Goal: Task Accomplishment & Management: Complete application form

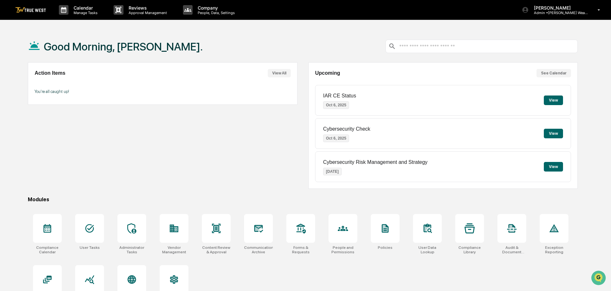
click at [279, 70] on button "View All" at bounding box center [279, 73] width 23 height 8
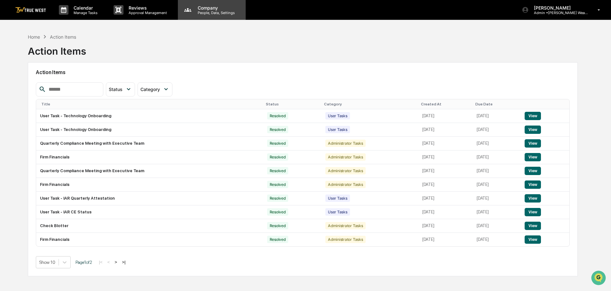
click at [213, 11] on p "People, Data, Settings" at bounding box center [215, 13] width 45 height 4
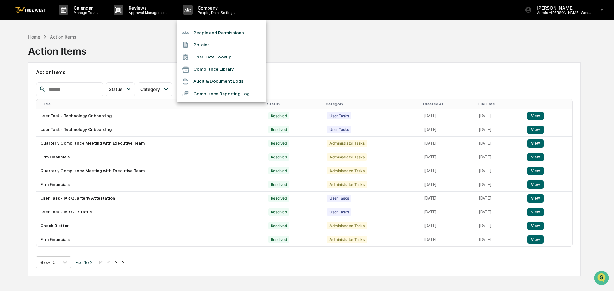
click at [123, 58] on div at bounding box center [307, 145] width 614 height 291
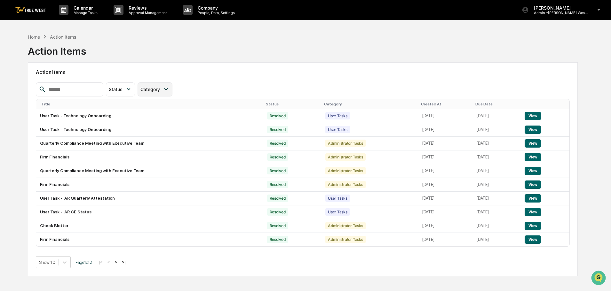
click at [160, 87] on span "Category" at bounding box center [150, 89] width 20 height 5
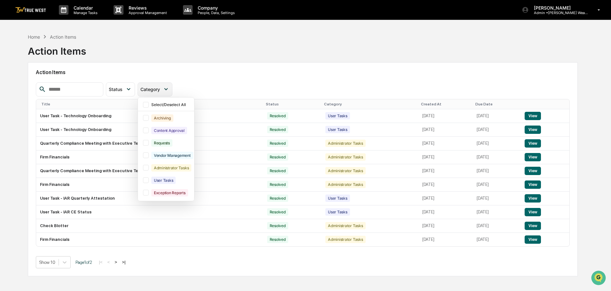
click at [160, 87] on span "Category" at bounding box center [150, 89] width 20 height 5
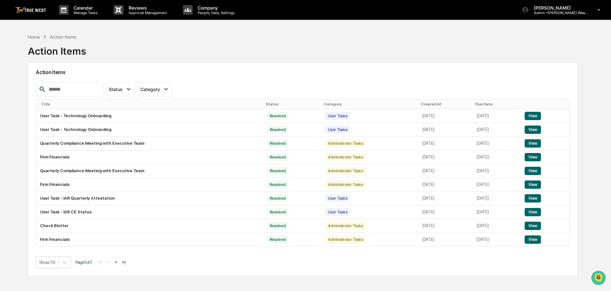
click at [100, 88] on input "text" at bounding box center [73, 89] width 54 height 8
click at [130, 90] on icon at bounding box center [129, 89] width 4 height 2
click at [139, 116] on div "Action Required" at bounding box center [136, 117] width 33 height 7
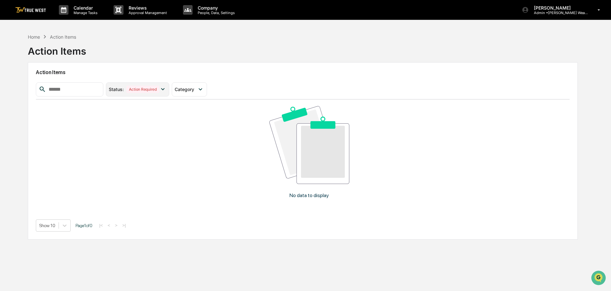
click at [148, 87] on div "Action Required" at bounding box center [142, 89] width 33 height 7
click at [150, 106] on div "Select/Deselect All" at bounding box center [143, 104] width 46 height 5
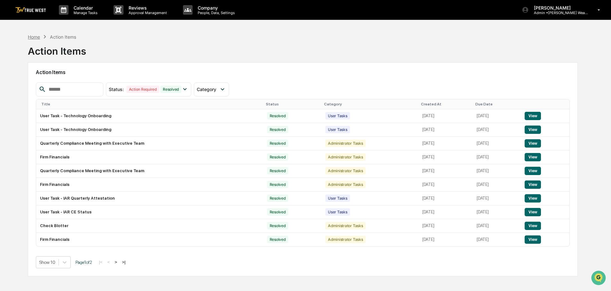
click at [35, 39] on div "Home" at bounding box center [34, 36] width 12 height 5
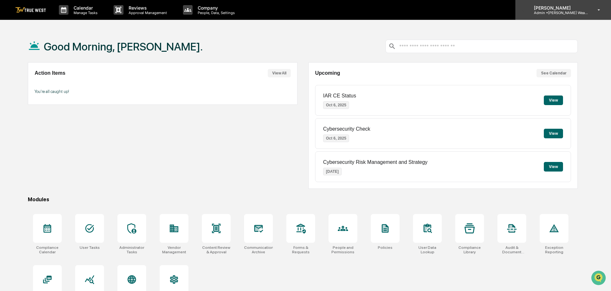
click at [586, 9] on p "[PERSON_NAME]" at bounding box center [558, 7] width 59 height 5
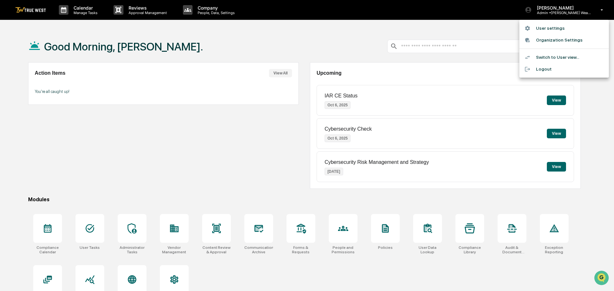
click at [565, 57] on li "Switch to User view..." at bounding box center [564, 57] width 90 height 12
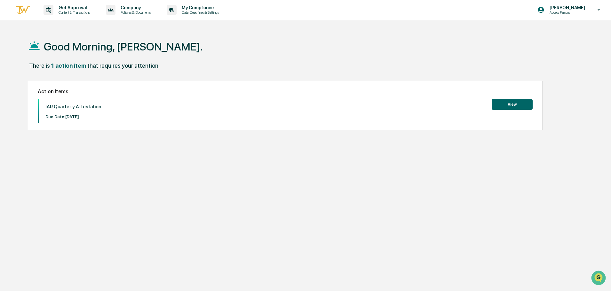
click at [523, 106] on button "View" at bounding box center [512, 104] width 41 height 11
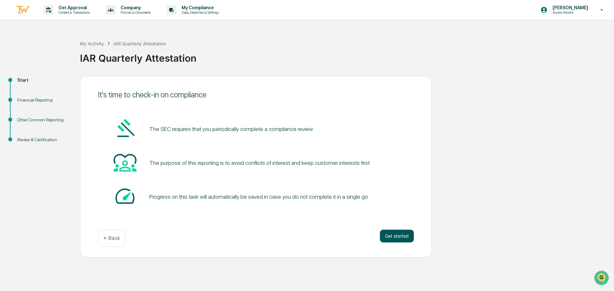
click at [398, 237] on button "Get started" at bounding box center [397, 236] width 34 height 13
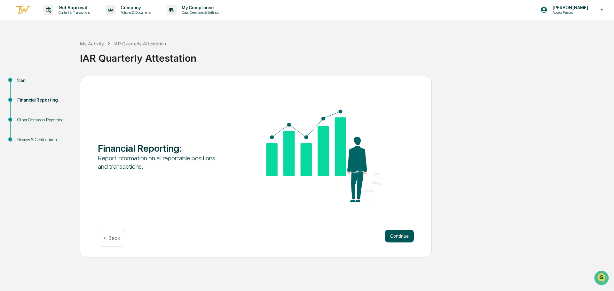
click at [394, 239] on button "Continue" at bounding box center [399, 236] width 29 height 13
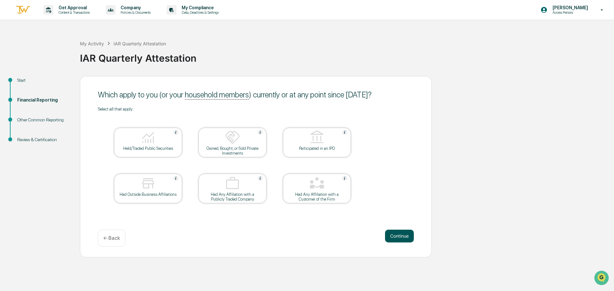
click at [401, 235] on button "Continue" at bounding box center [399, 236] width 29 height 13
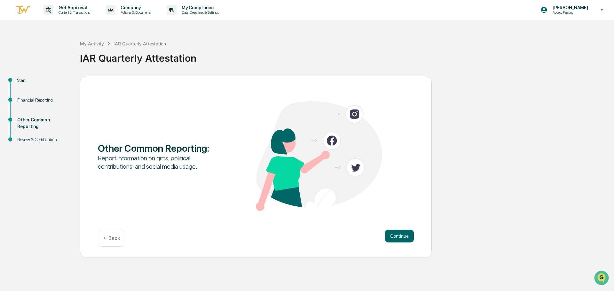
click at [401, 235] on button "Continue" at bounding box center [399, 236] width 29 height 13
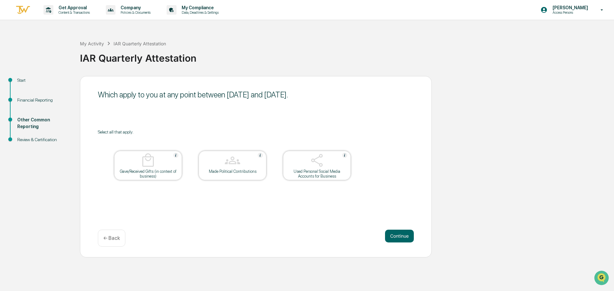
click at [401, 235] on button "Continue" at bounding box center [399, 236] width 29 height 13
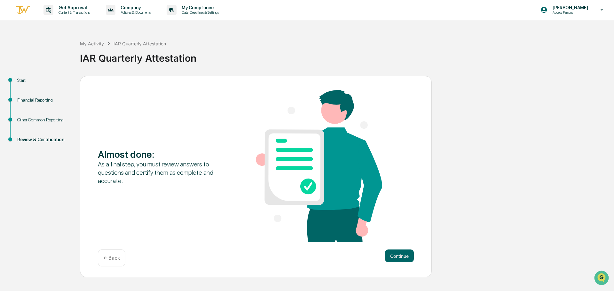
click at [401, 235] on div "Almost done : As a final step, you must review answers to questions and certify…" at bounding box center [256, 166] width 316 height 153
click at [397, 256] on button "Continue" at bounding box center [399, 256] width 29 height 13
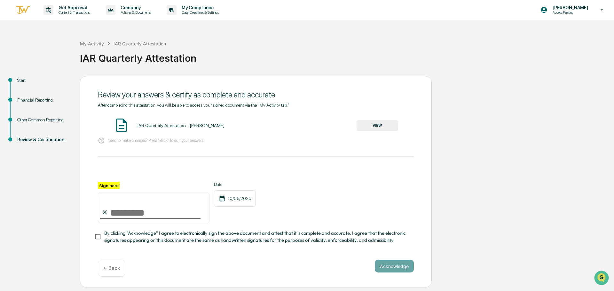
click at [130, 215] on input "Sign here" at bounding box center [154, 208] width 112 height 31
type input "**********"
click at [397, 273] on button "Acknowledge" at bounding box center [394, 266] width 39 height 13
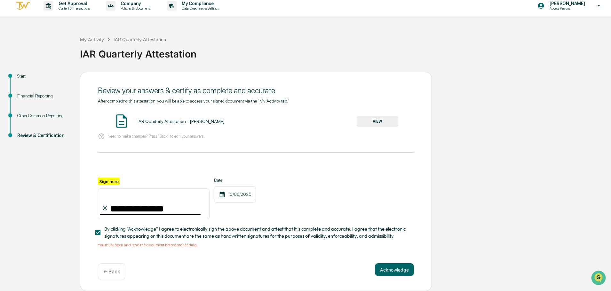
scroll to position [6, 0]
click at [379, 120] on button "VIEW" at bounding box center [378, 121] width 42 height 11
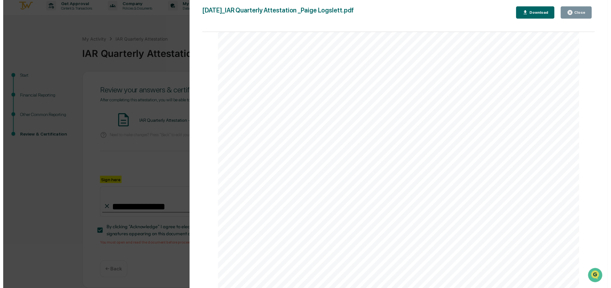
scroll to position [1346, 0]
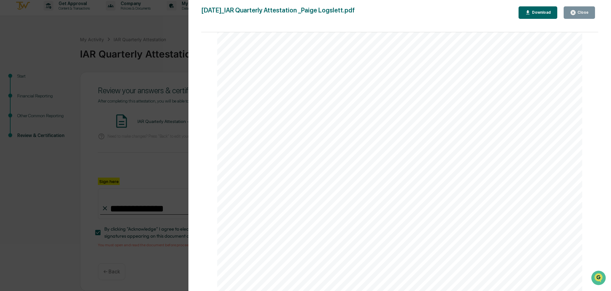
click at [572, 16] on button "Close" at bounding box center [578, 12] width 31 height 12
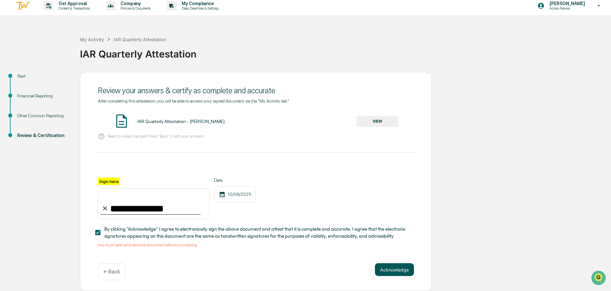
click at [398, 273] on button "Acknowledge" at bounding box center [394, 270] width 39 height 13
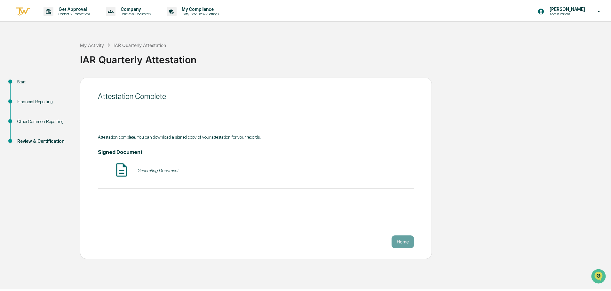
scroll to position [0, 0]
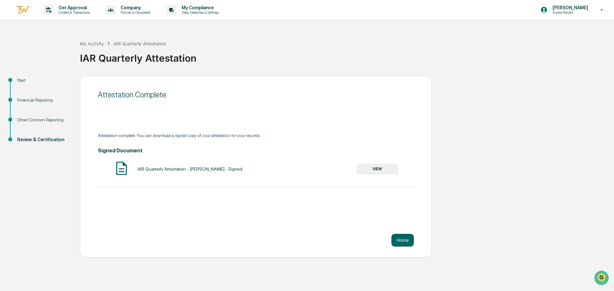
click at [25, 8] on img at bounding box center [22, 10] width 15 height 11
